Goal: Transaction & Acquisition: Subscribe to service/newsletter

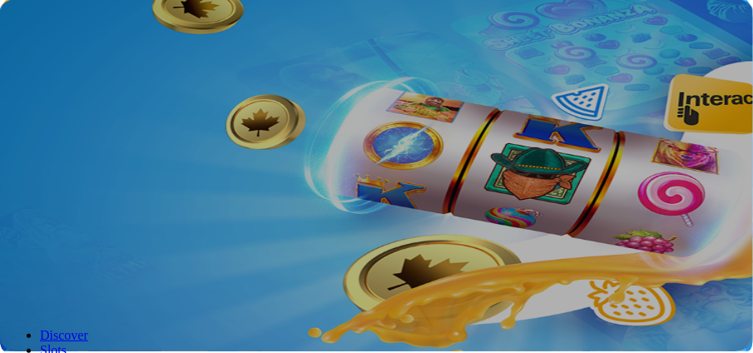
click at [77, 66] on span "Log in" at bounding box center [62, 72] width 30 height 12
type input "**********"
click at [51, 291] on button "Log In" at bounding box center [29, 299] width 44 height 17
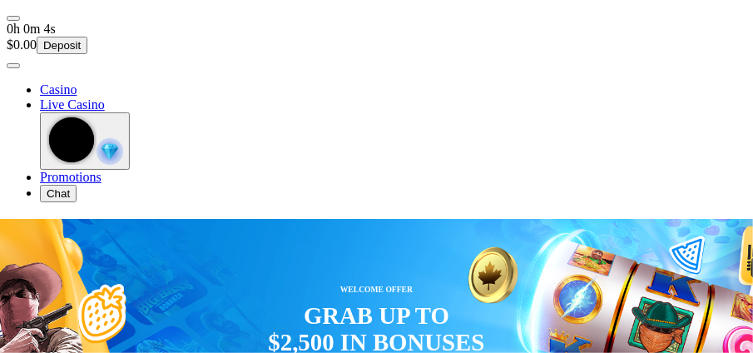
click at [40, 184] on span "gift-inverted icon" at bounding box center [40, 177] width 0 height 14
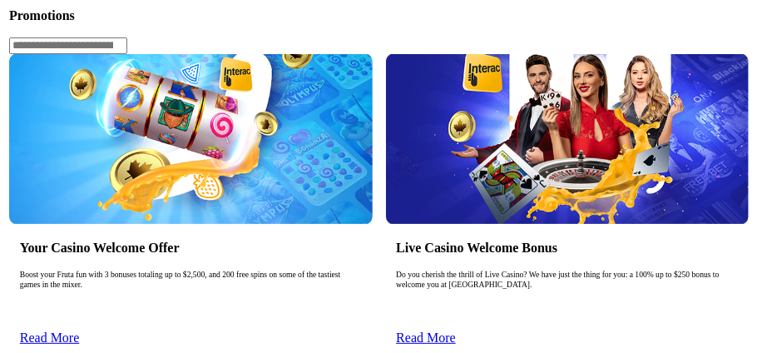
scroll to position [170, 0]
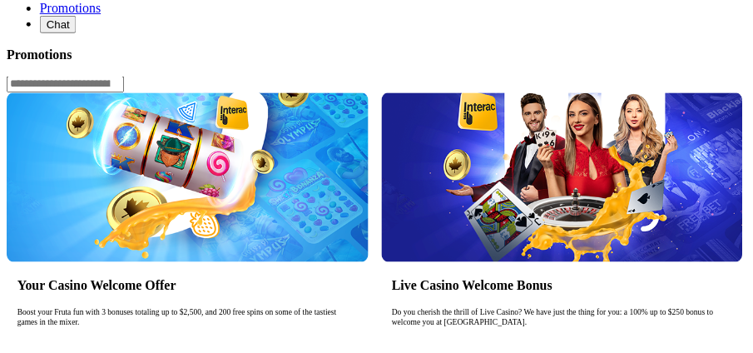
scroll to position [132, 0]
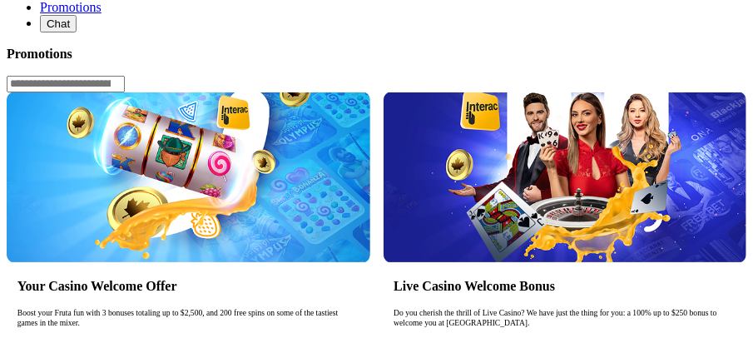
scroll to position [0, 0]
